Goal: Transaction & Acquisition: Download file/media

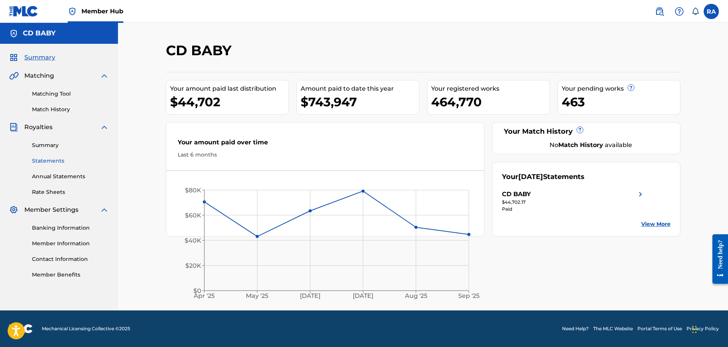
click at [41, 158] on link "Statements" at bounding box center [70, 161] width 77 height 8
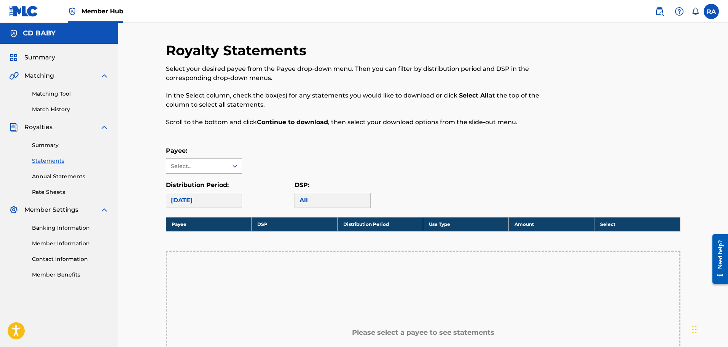
click at [202, 169] on div "Select..." at bounding box center [197, 166] width 52 height 8
click at [188, 181] on div "CD BABY" at bounding box center [203, 183] width 75 height 19
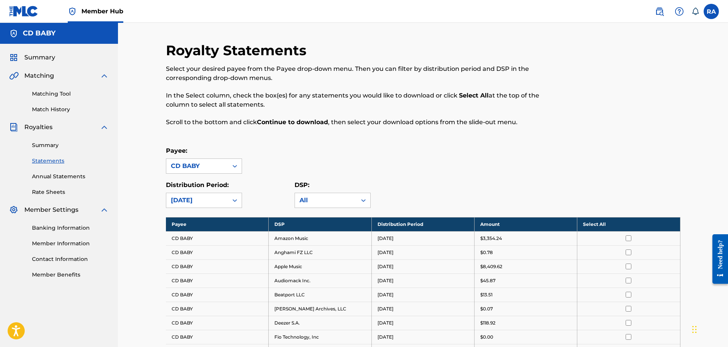
click at [517, 158] on div "Payee: option CD BABY, selected. CD BABY" at bounding box center [423, 159] width 515 height 27
click at [202, 197] on div "[DATE]" at bounding box center [197, 200] width 53 height 9
click at [193, 239] on div "[DATE]" at bounding box center [203, 236] width 75 height 19
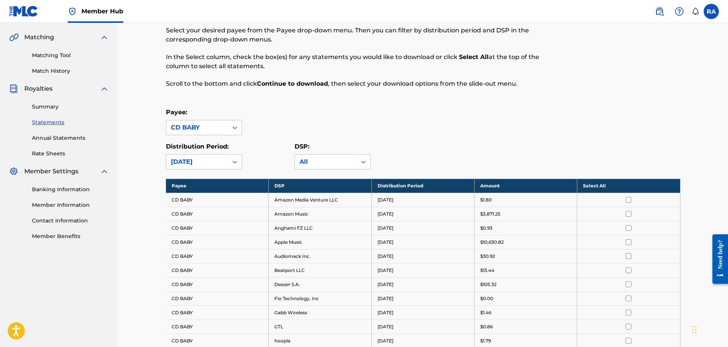
scroll to position [51, 0]
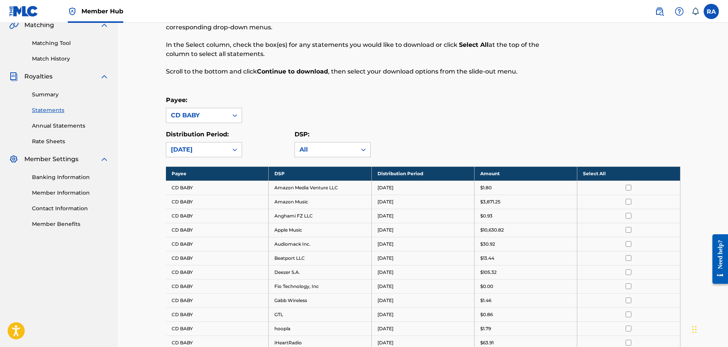
click at [629, 172] on th "Select All" at bounding box center [629, 173] width 103 height 14
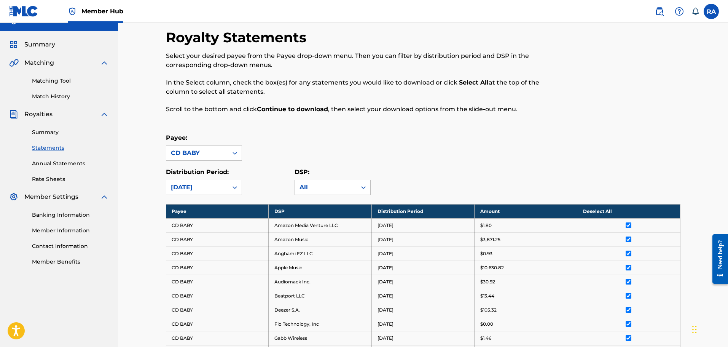
scroll to position [11, 0]
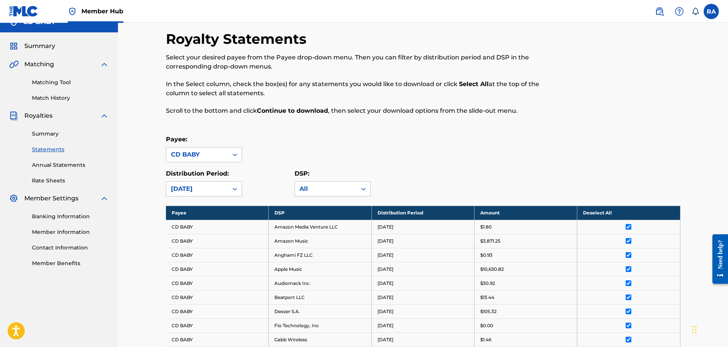
drag, startPoint x: 647, startPoint y: 148, endPoint x: 657, endPoint y: 160, distance: 15.7
click at [647, 148] on div "Payee: CD BABY" at bounding box center [423, 148] width 515 height 27
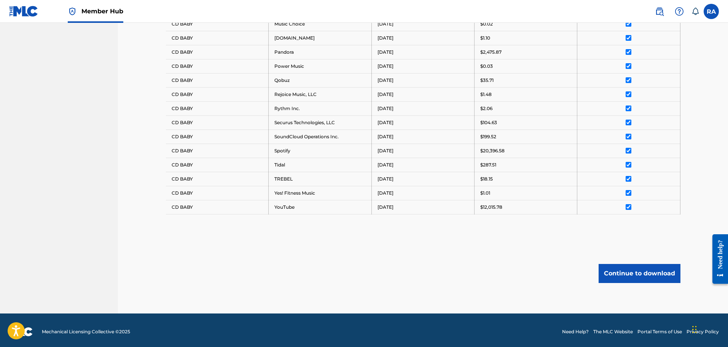
scroll to position [443, 0]
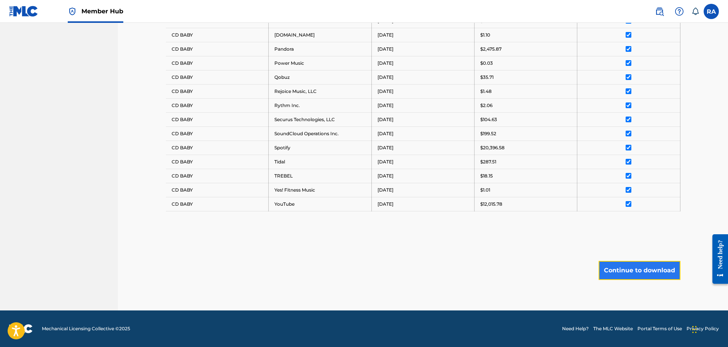
click at [632, 270] on button "Continue to download" at bounding box center [640, 270] width 82 height 19
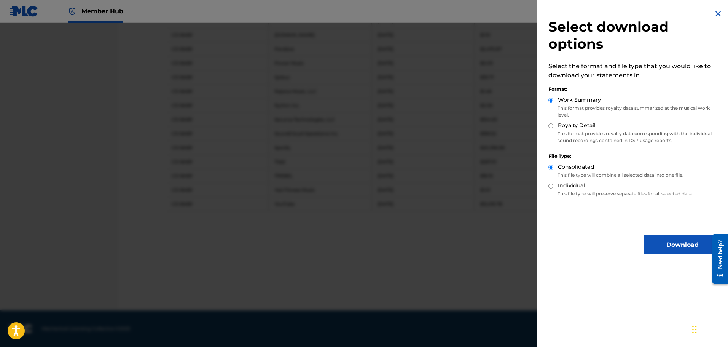
click at [551, 125] on input "Royalty Detail" at bounding box center [551, 125] width 5 height 5
radio input "true"
click at [686, 241] on button "Download" at bounding box center [683, 244] width 76 height 19
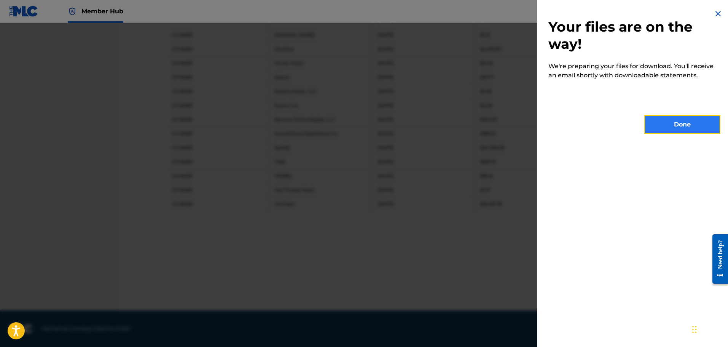
click at [683, 119] on button "Done" at bounding box center [683, 124] width 76 height 19
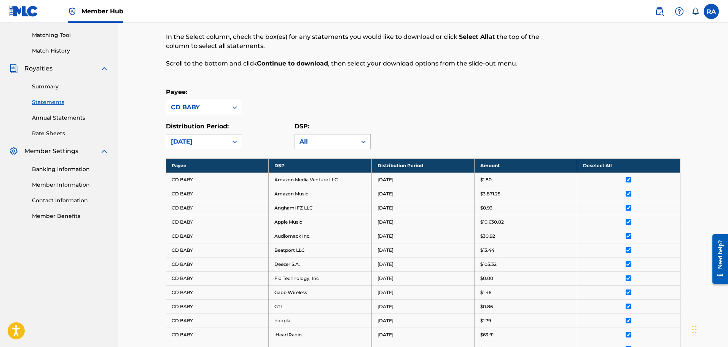
scroll to position [37, 0]
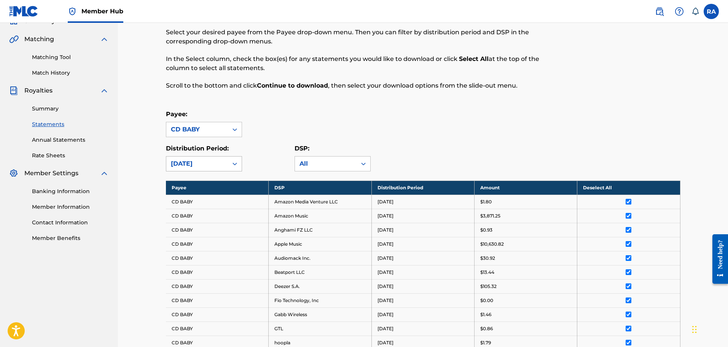
click at [205, 161] on div "[DATE]" at bounding box center [197, 163] width 53 height 9
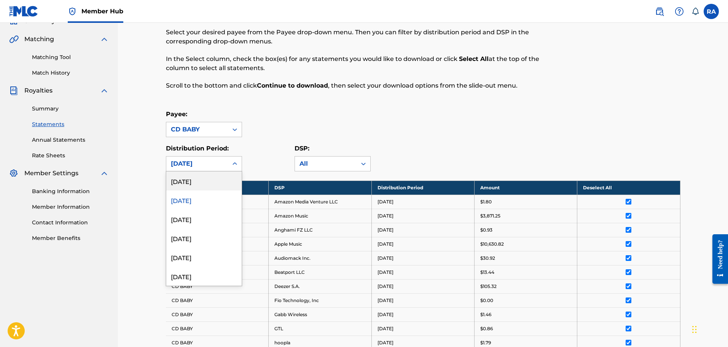
click at [197, 181] on div "[DATE]" at bounding box center [203, 180] width 75 height 19
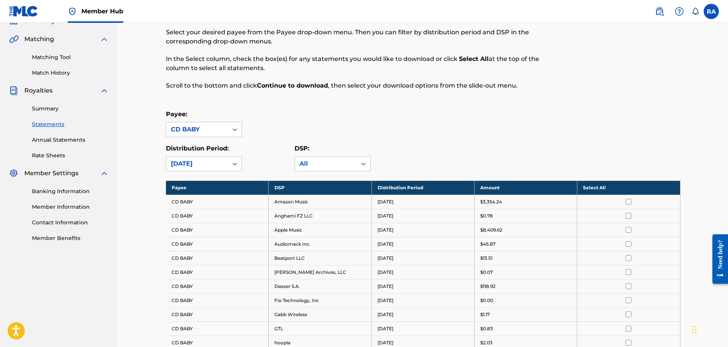
click at [632, 184] on th "Select All" at bounding box center [629, 187] width 103 height 14
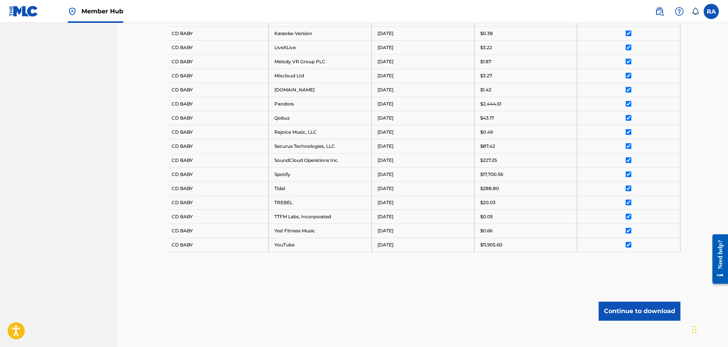
scroll to position [443, 0]
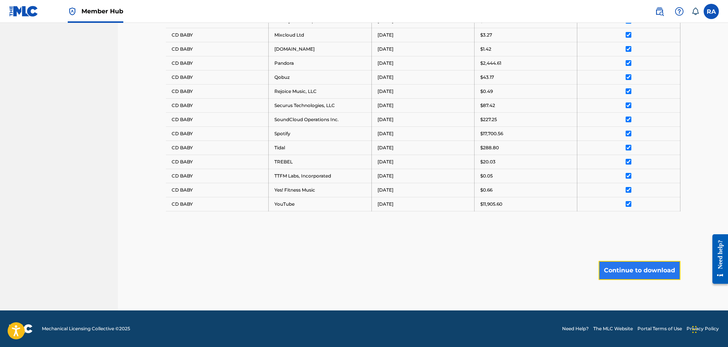
click at [647, 271] on button "Continue to download" at bounding box center [640, 270] width 82 height 19
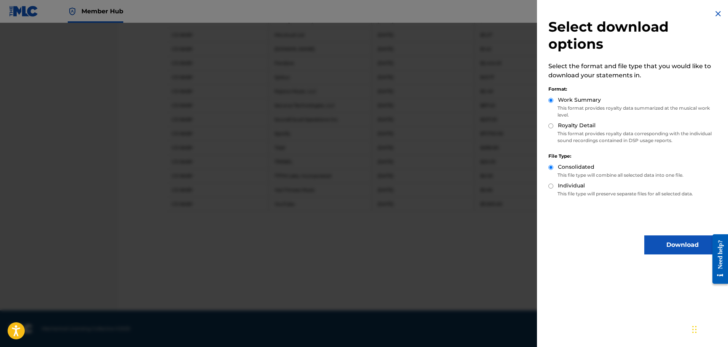
click at [552, 125] on input "Royalty Detail" at bounding box center [551, 125] width 5 height 5
radio input "true"
click at [675, 240] on button "Download" at bounding box center [683, 244] width 76 height 19
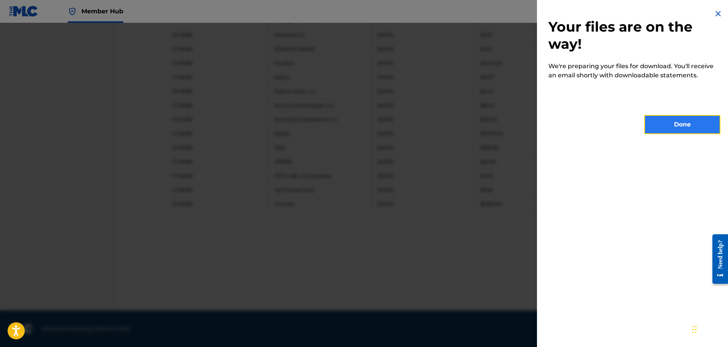
click at [688, 125] on button "Done" at bounding box center [683, 124] width 76 height 19
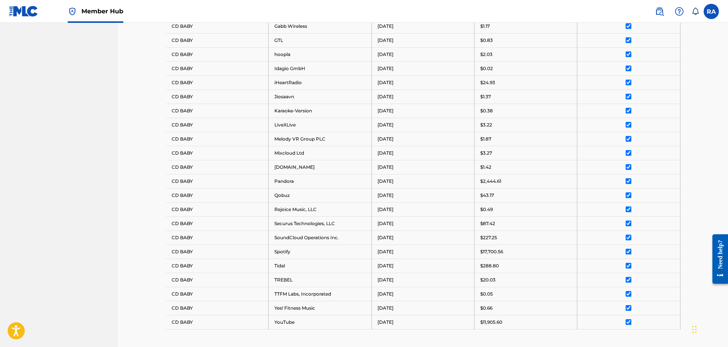
scroll to position [367, 0]
